Goal: Information Seeking & Learning: Learn about a topic

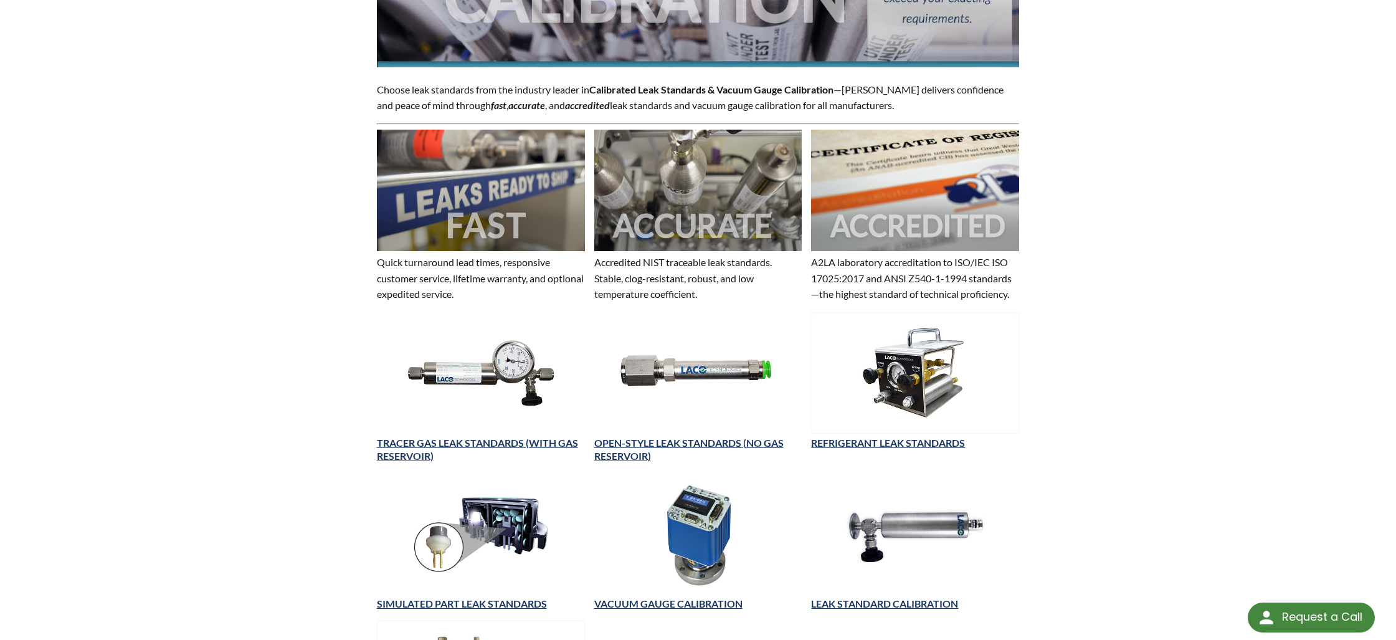
scroll to position [249, 0]
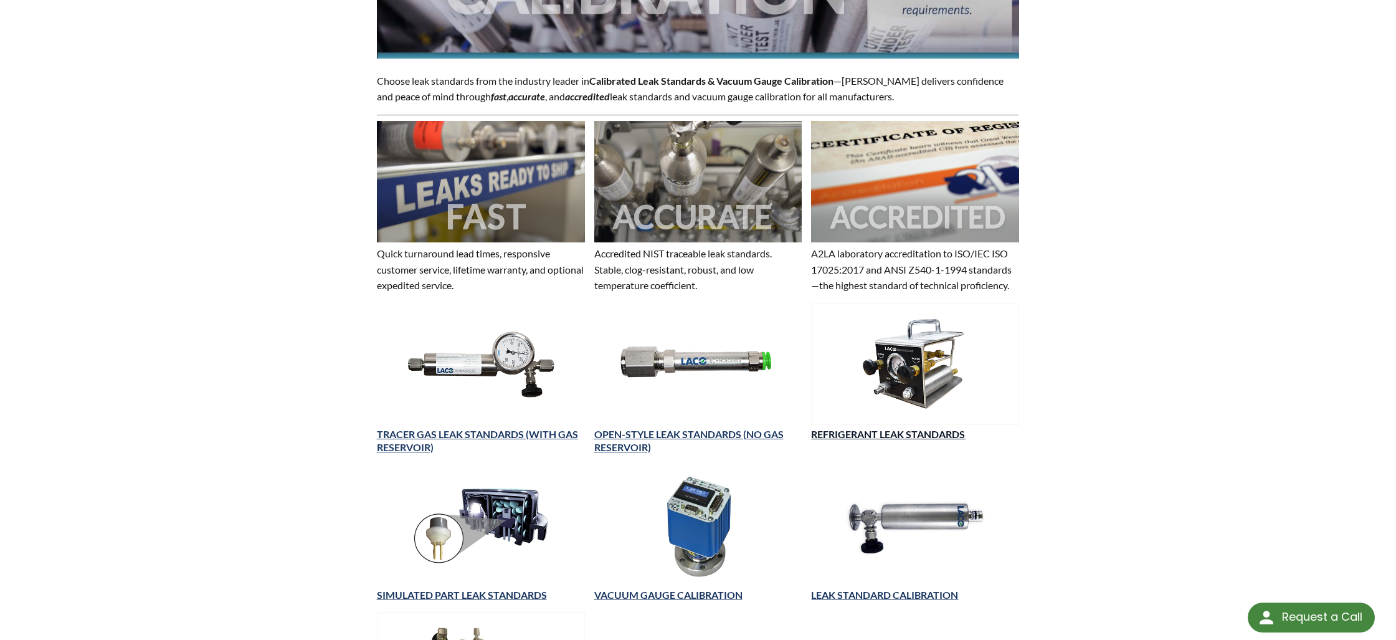
click at [891, 436] on link "REFRIGERANT LEAK STANDARDS" at bounding box center [888, 434] width 154 height 12
click at [665, 432] on link "OPEN-STYLE LEAK STANDARDS (NO GAS RESERVOIR)" at bounding box center [688, 440] width 189 height 25
click at [898, 593] on link "LEAK STANDARD CALIBRATION" at bounding box center [884, 595] width 147 height 12
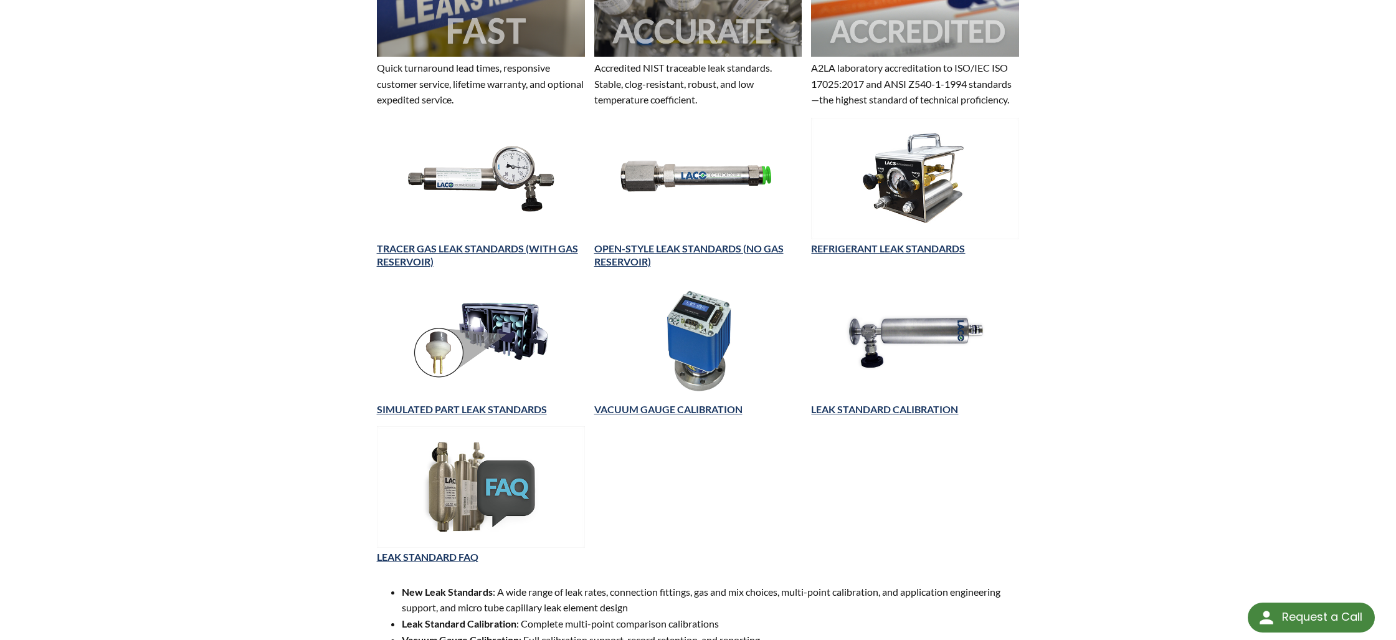
scroll to position [498, 0]
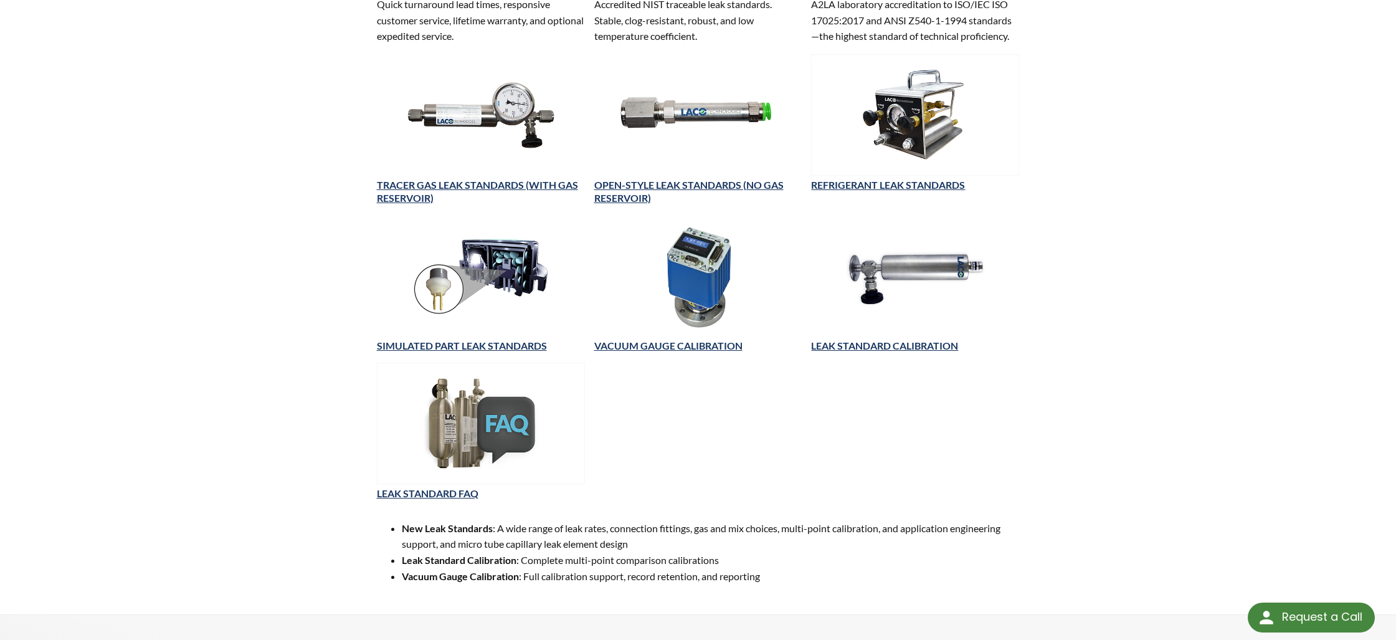
click at [450, 424] on img at bounding box center [481, 423] width 208 height 121
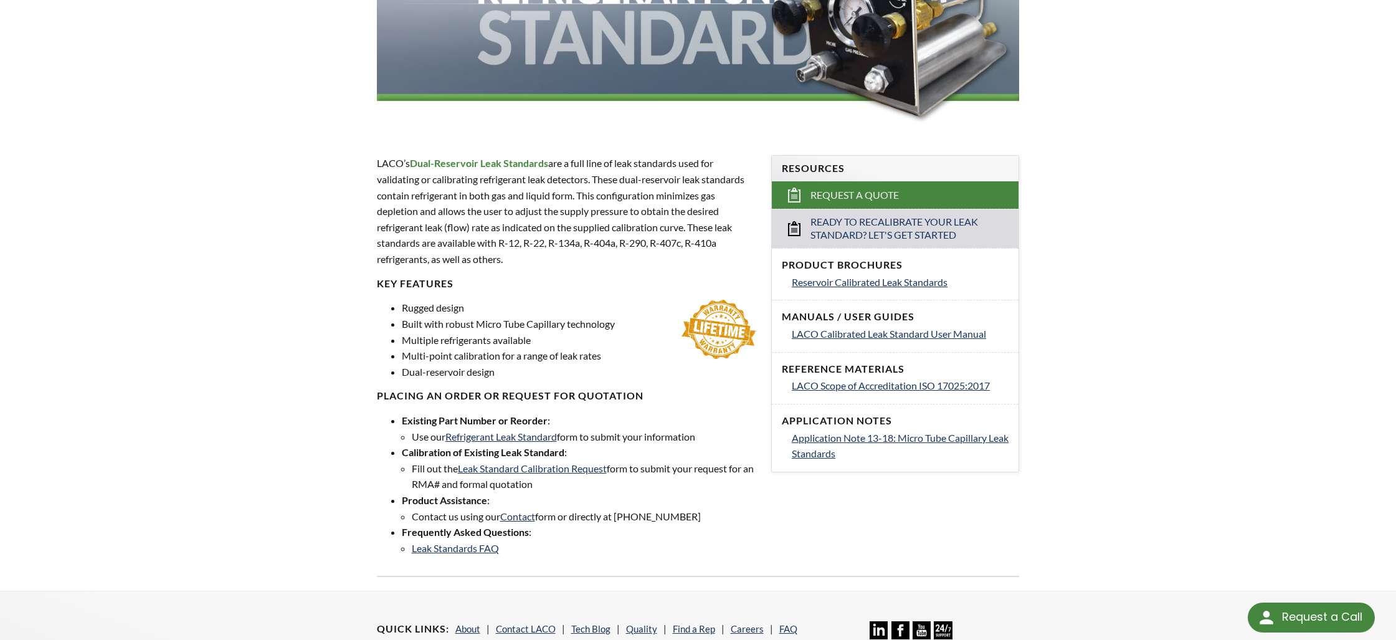
scroll to position [262, 0]
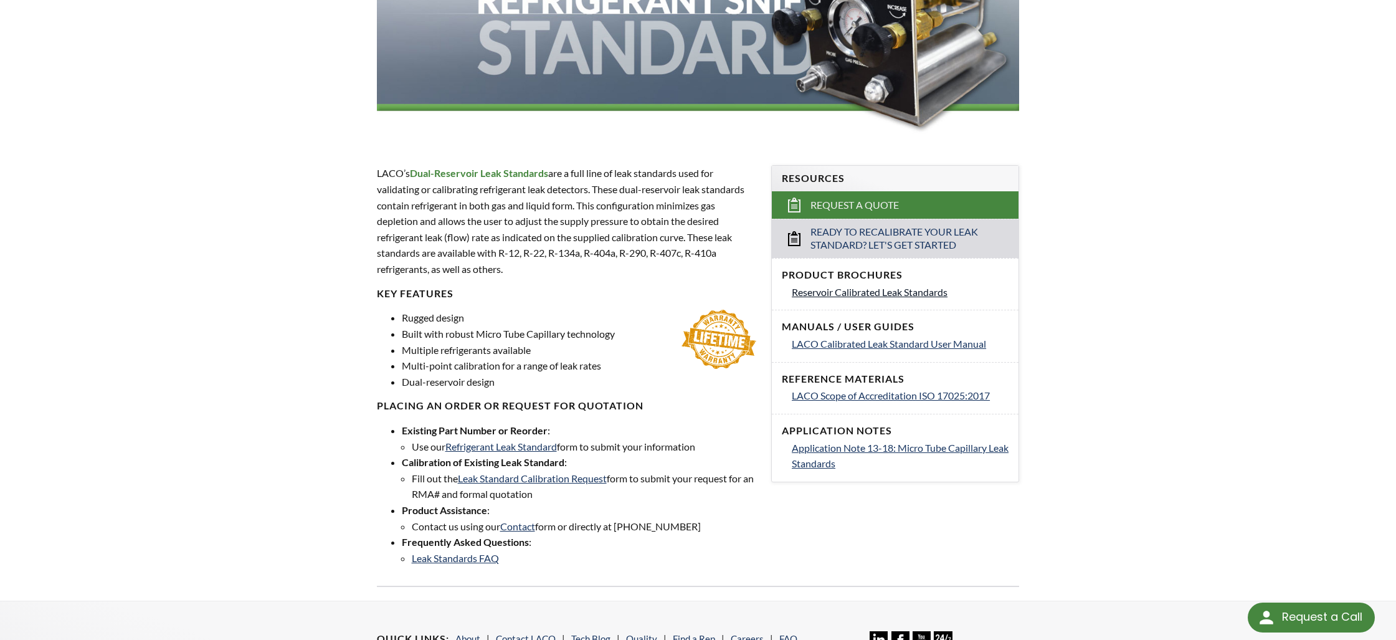
click at [855, 292] on span "Reservoir Calibrated Leak Standards" at bounding box center [870, 292] width 156 height 12
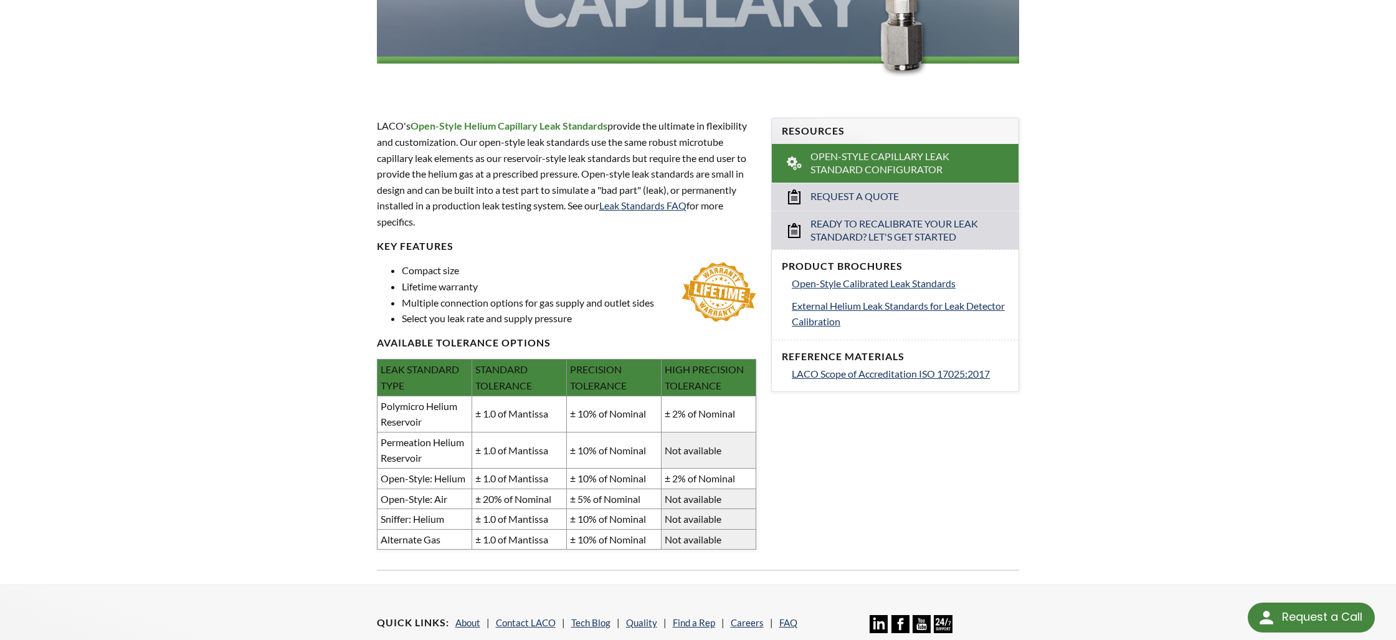
scroll to position [311, 0]
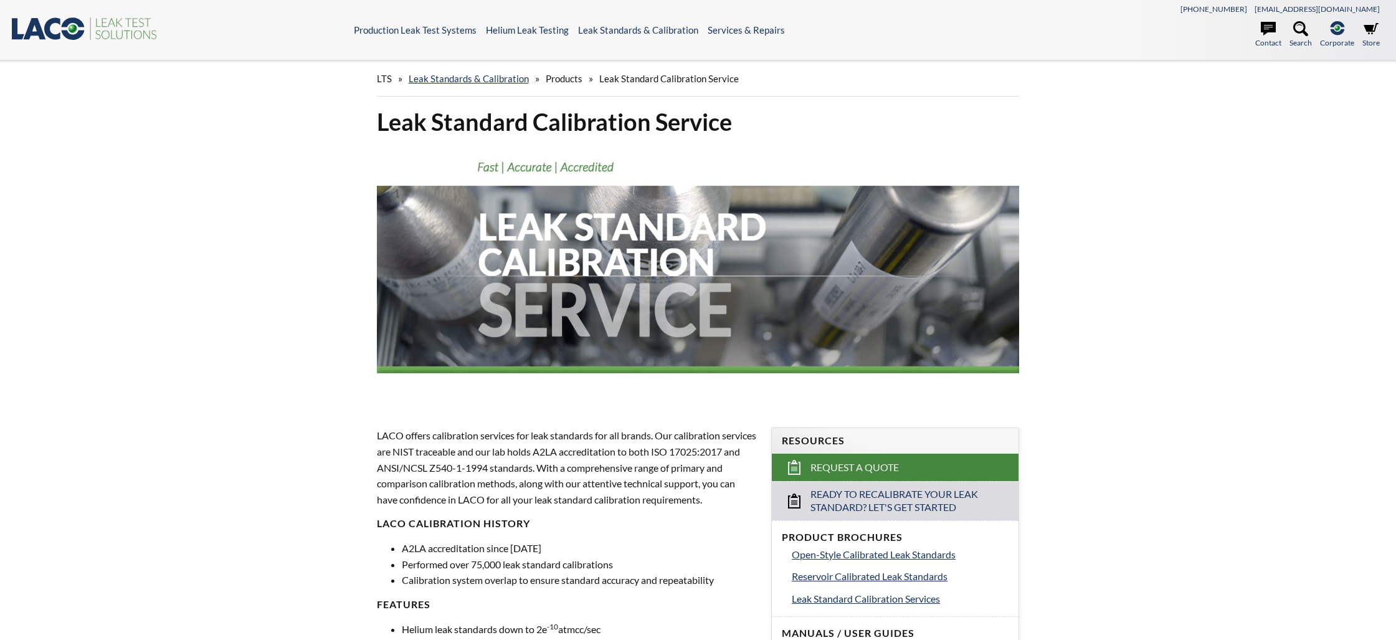
select select "Language Translate Widget"
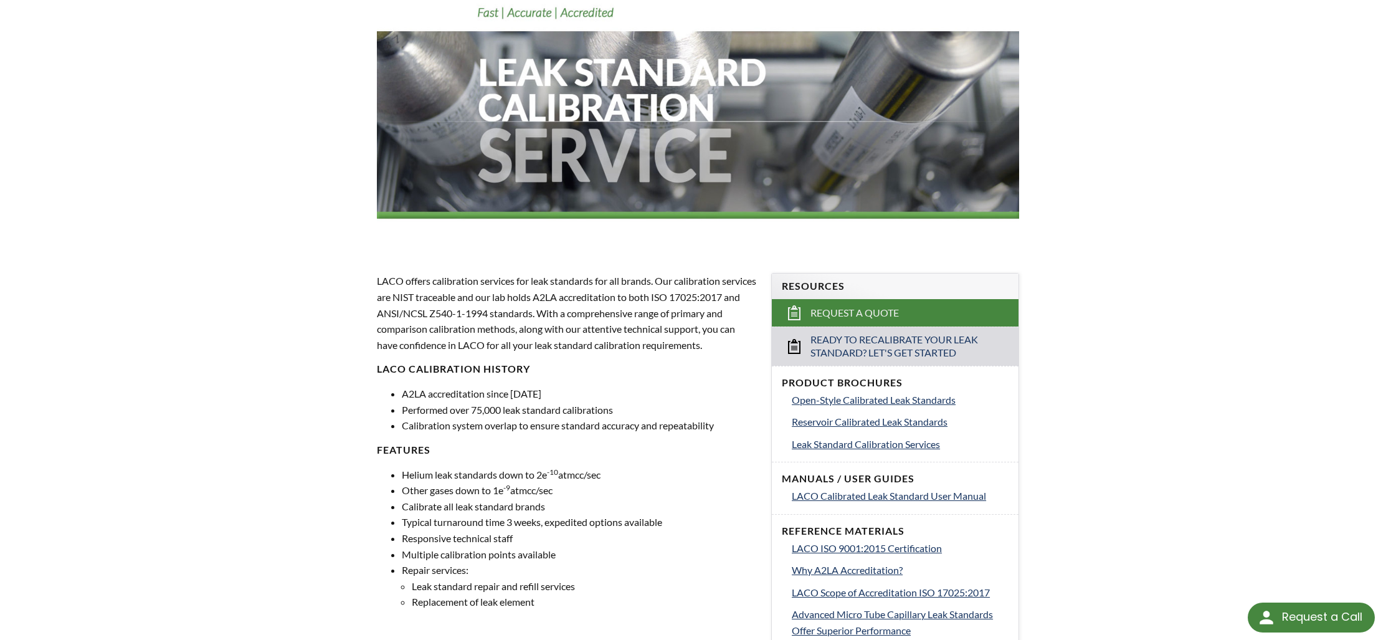
scroll to position [249, 0]
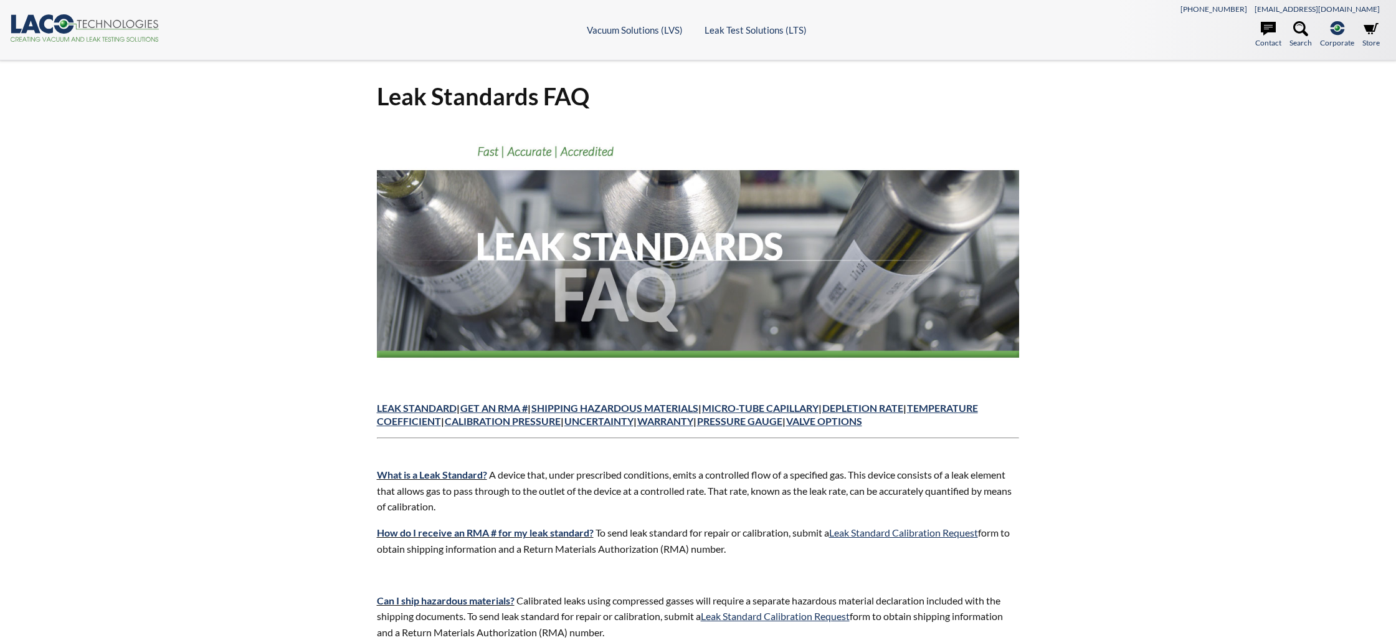
select select "Language Translate Widget"
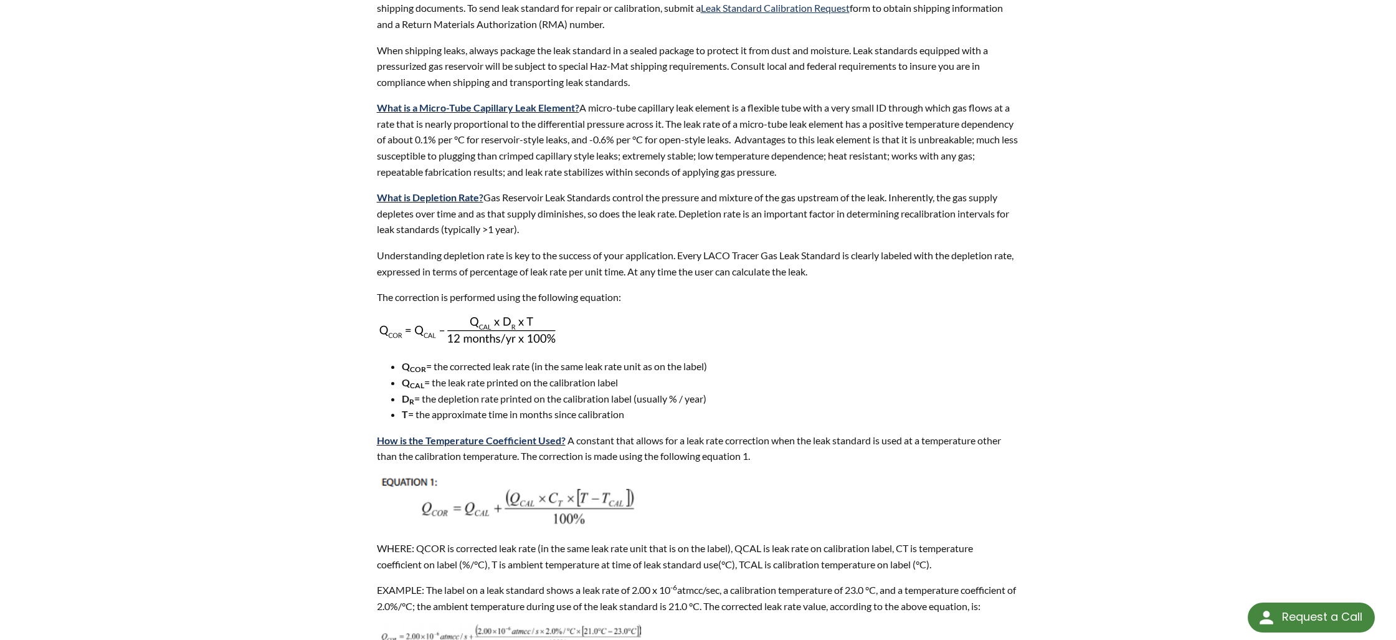
scroll to position [623, 0]
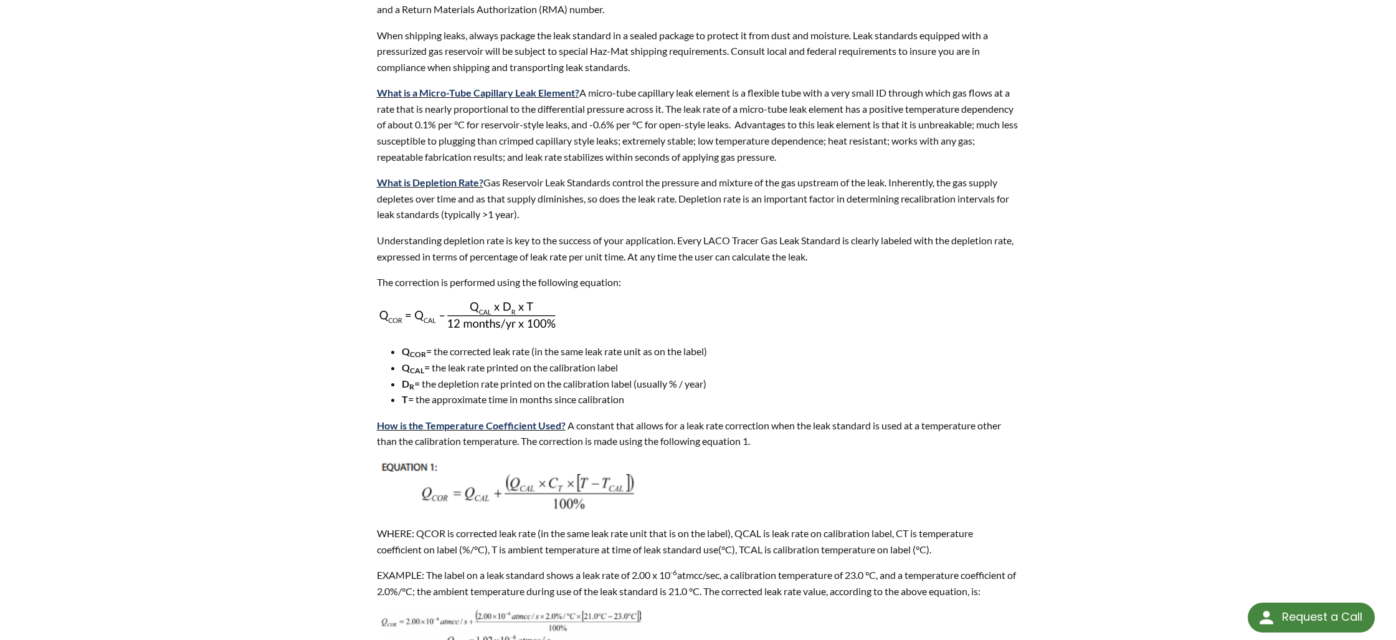
click at [105, 315] on div "Leak Standards FAQ Leak Standard | Get an RMA # | Shipping Hazardous Materials …" at bounding box center [698, 609] width 1396 height 2342
